Goal: Task Accomplishment & Management: Manage account settings

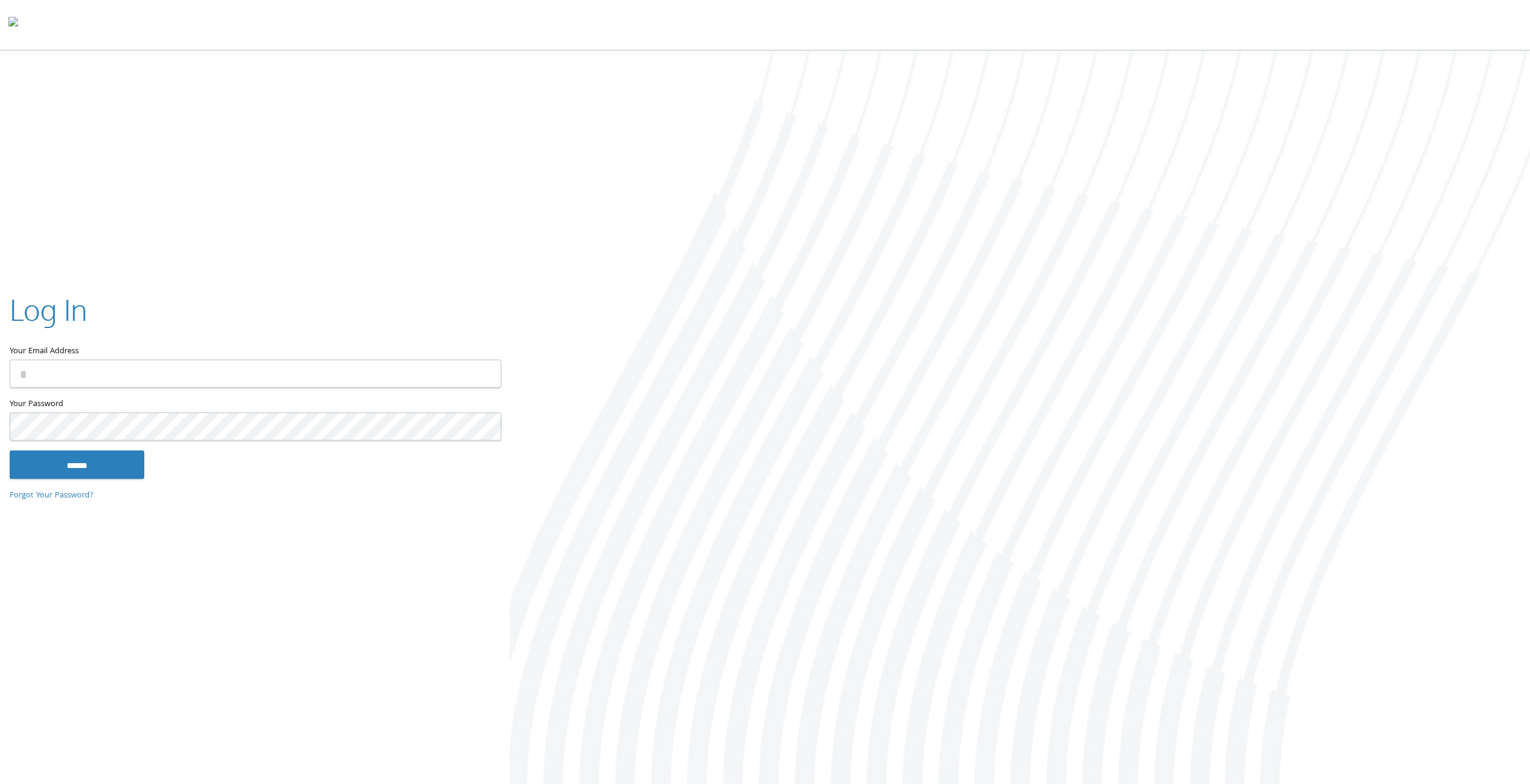
type input "**********"
click at [67, 464] on input "******" at bounding box center [77, 464] width 135 height 29
type input "**********"
click at [73, 466] on input "******" at bounding box center [77, 464] width 135 height 29
